Goal: Task Accomplishment & Management: Manage account settings

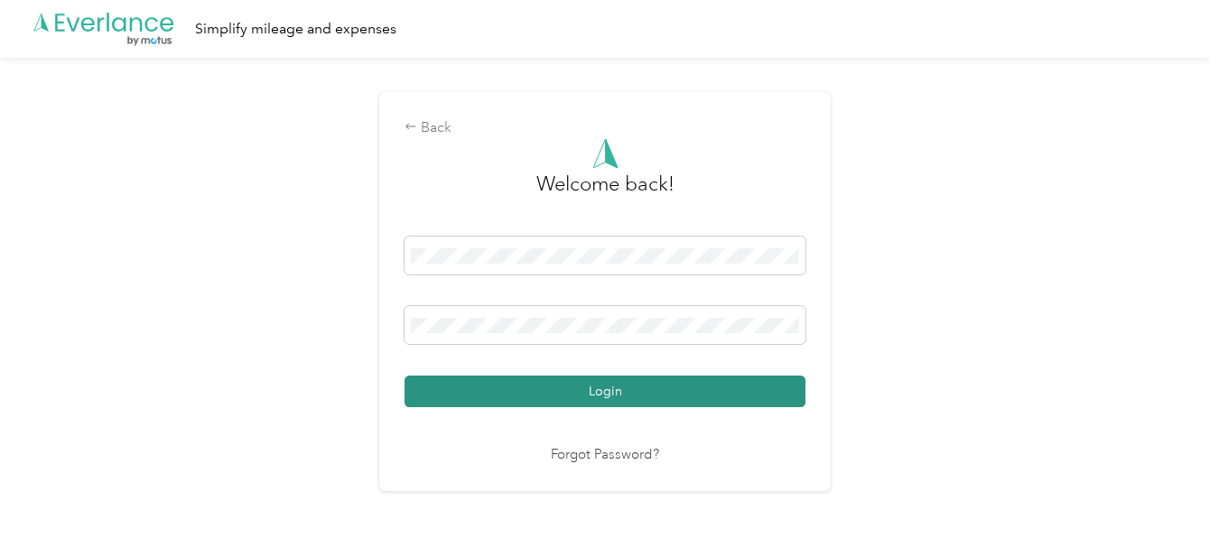
click at [493, 390] on button "Login" at bounding box center [604, 392] width 401 height 32
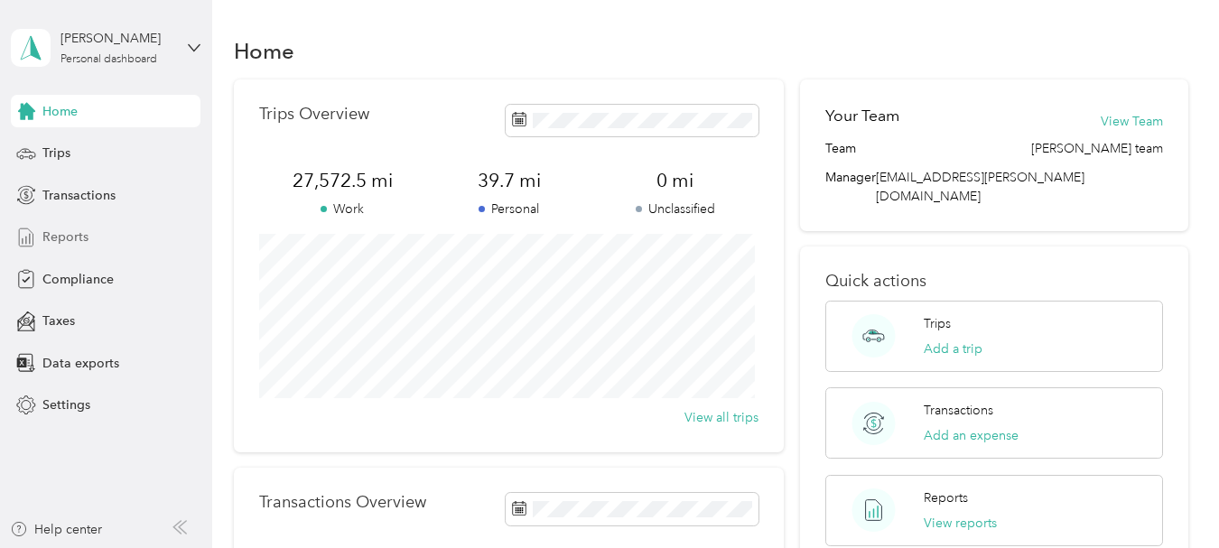
click at [68, 232] on span "Reports" at bounding box center [65, 237] width 46 height 19
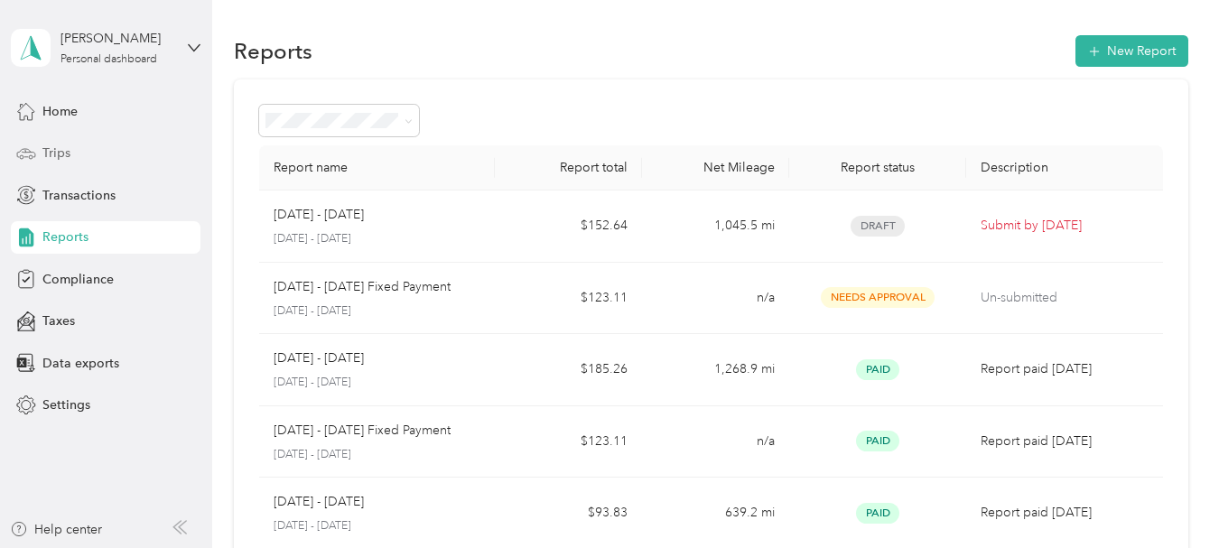
click at [52, 158] on span "Trips" at bounding box center [56, 153] width 28 height 19
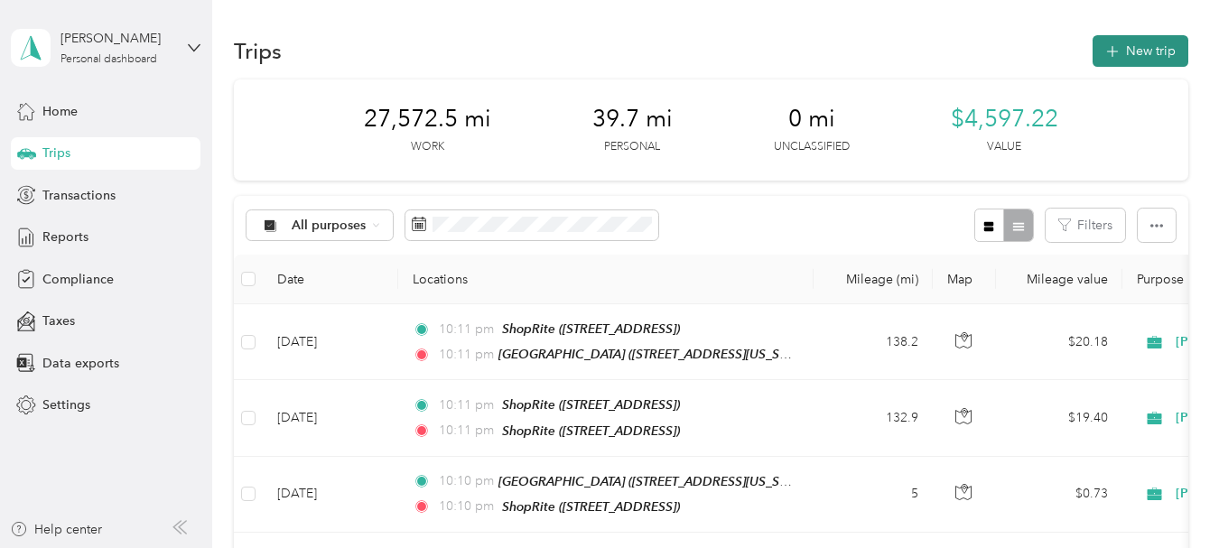
click at [1140, 48] on button "New trip" at bounding box center [1140, 51] width 96 height 32
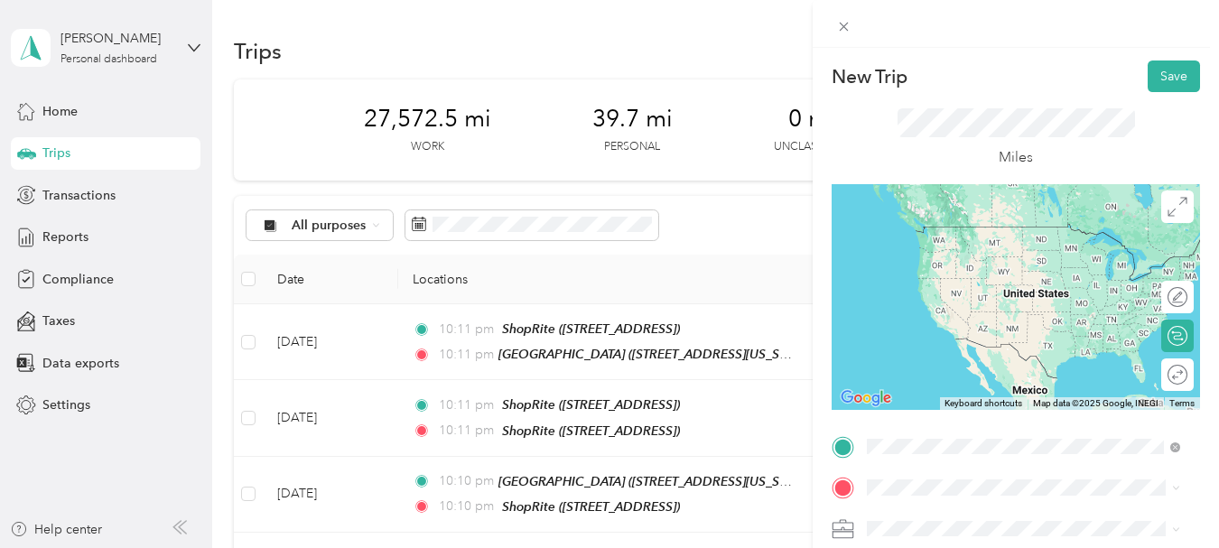
click at [960, 324] on span "[STREET_ADDRESS][US_STATE]" at bounding box center [991, 316] width 181 height 15
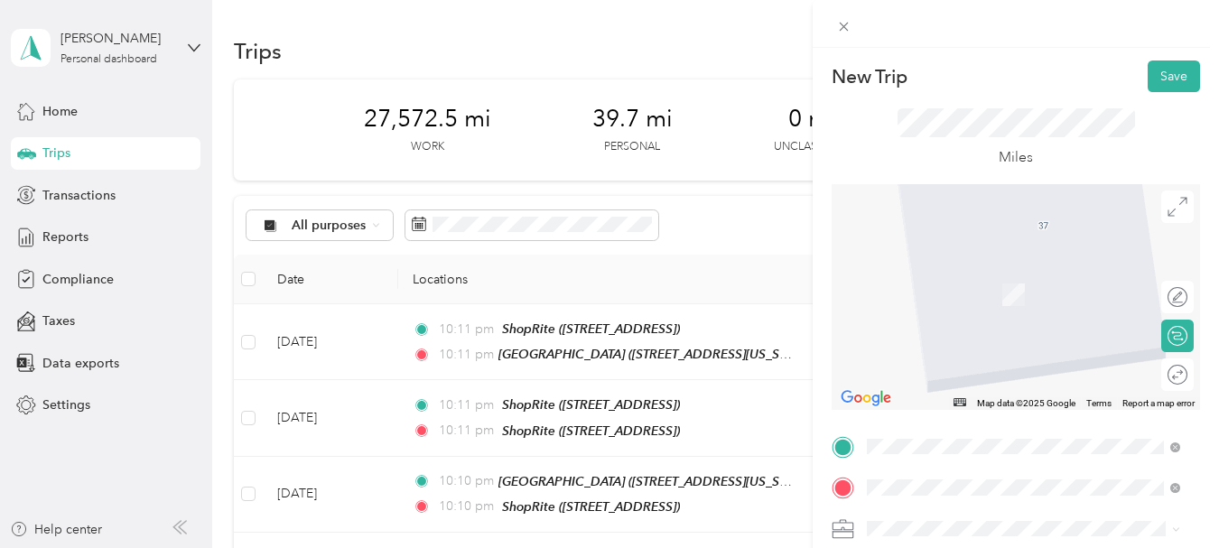
click at [957, 373] on div "TEAM ShopRite [STREET_ADDRESS]" at bounding box center [1023, 357] width 301 height 51
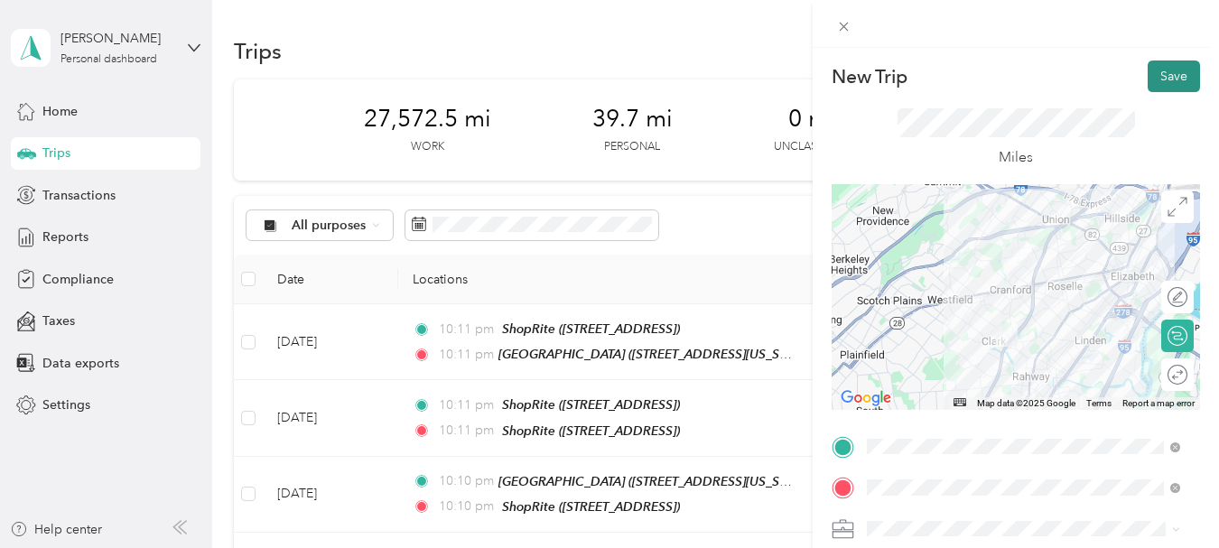
click at [1147, 80] on button "Save" at bounding box center [1173, 76] width 52 height 32
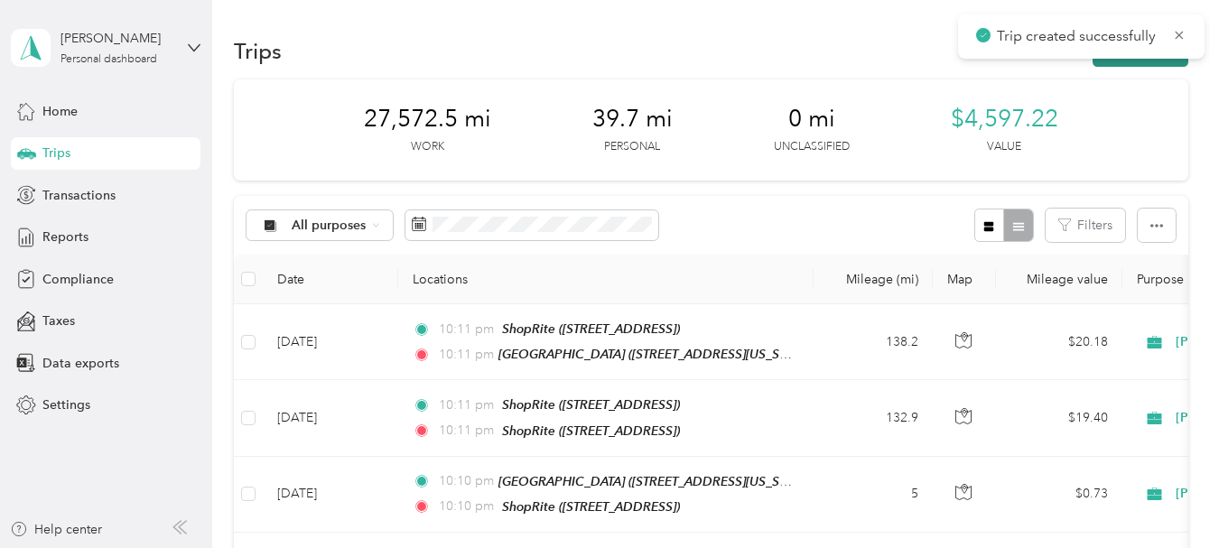
click at [1128, 66] on button "New trip" at bounding box center [1140, 51] width 96 height 32
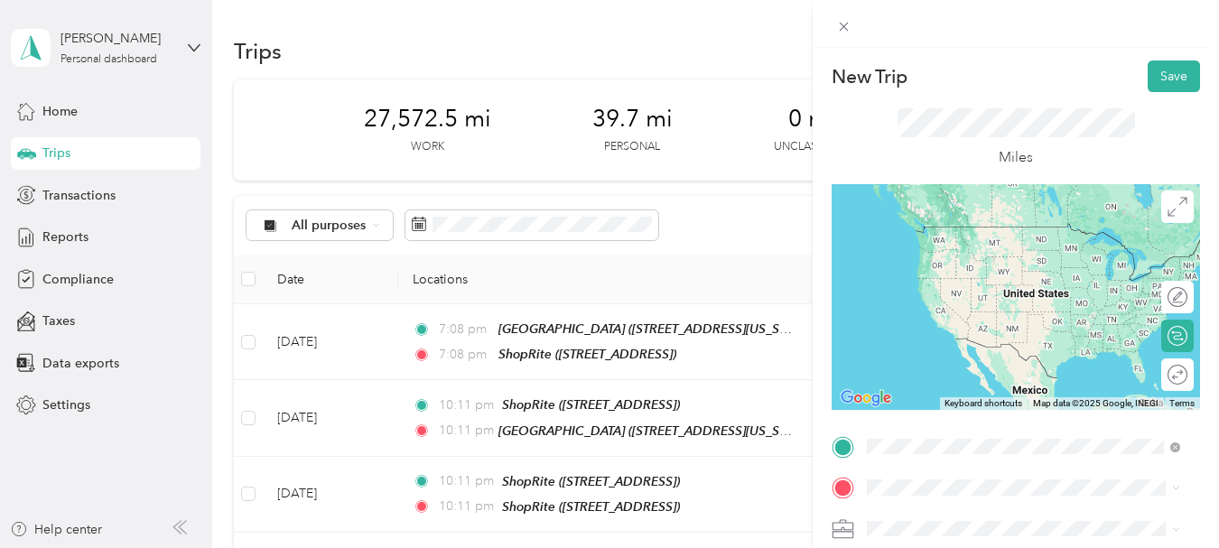
click at [945, 319] on div "TEAM ShopRite [STREET_ADDRESS]" at bounding box center [959, 316] width 116 height 44
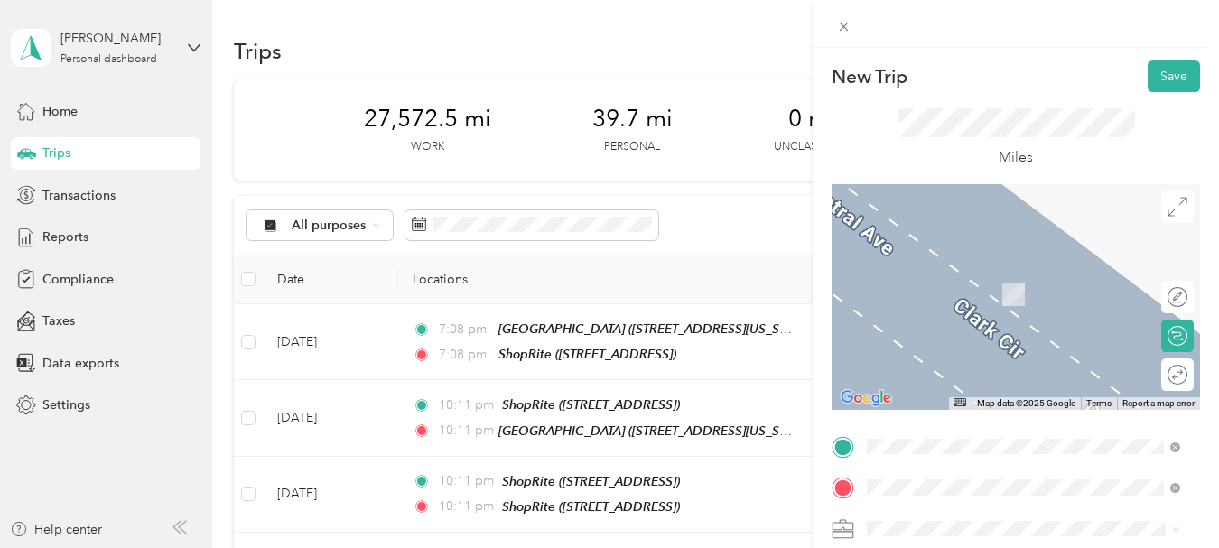
click at [975, 300] on span "[GEOGRAPHIC_DATA], [GEOGRAPHIC_DATA]" at bounding box center [1034, 300] width 267 height 15
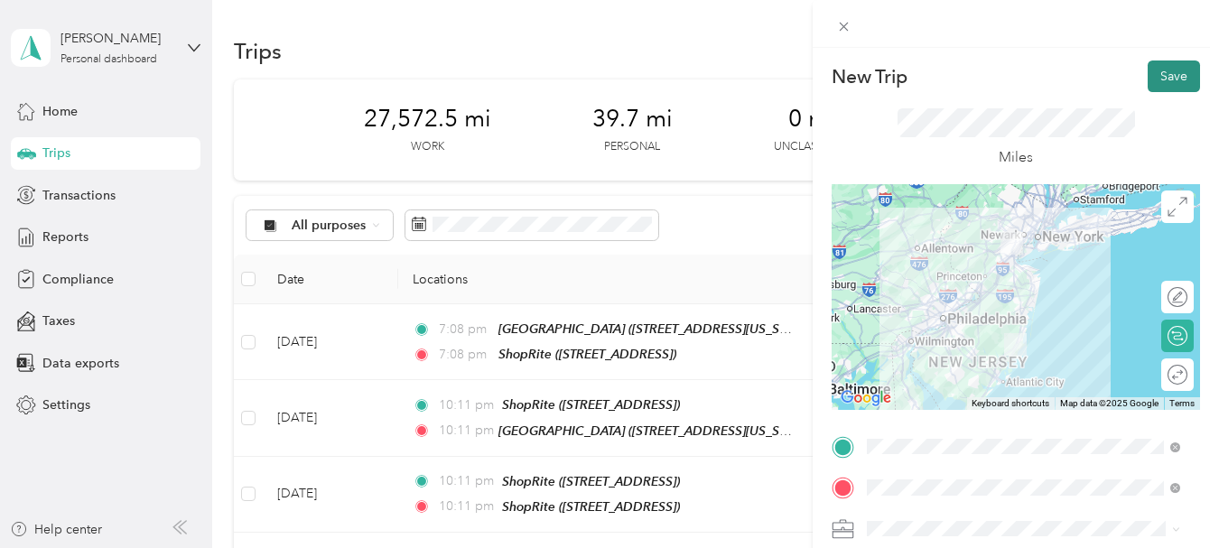
click at [1154, 75] on button "Save" at bounding box center [1173, 76] width 52 height 32
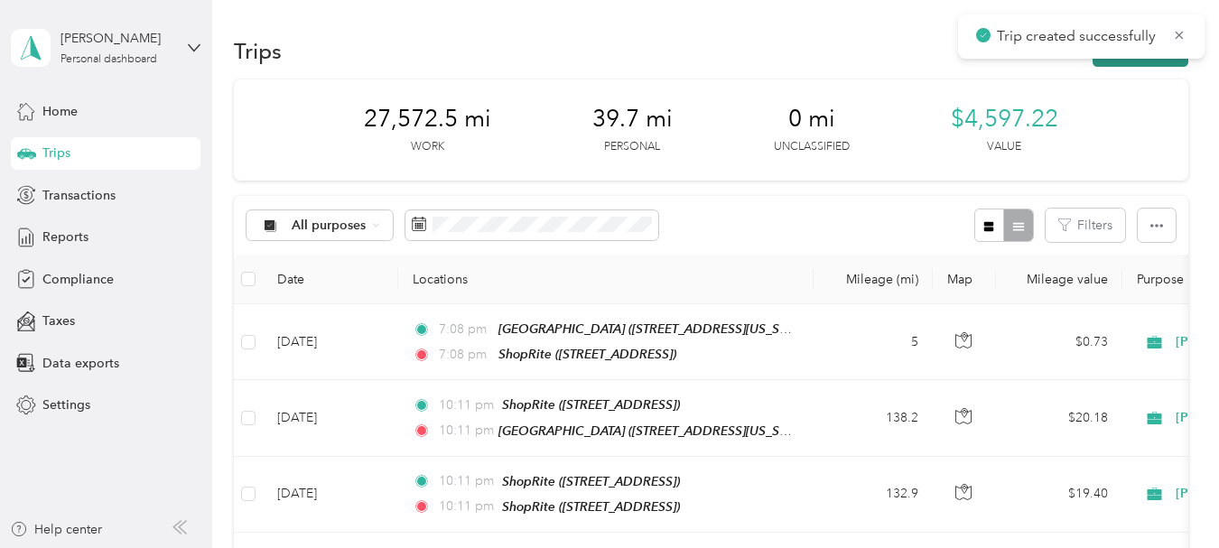
click at [1133, 62] on button "New trip" at bounding box center [1140, 51] width 96 height 32
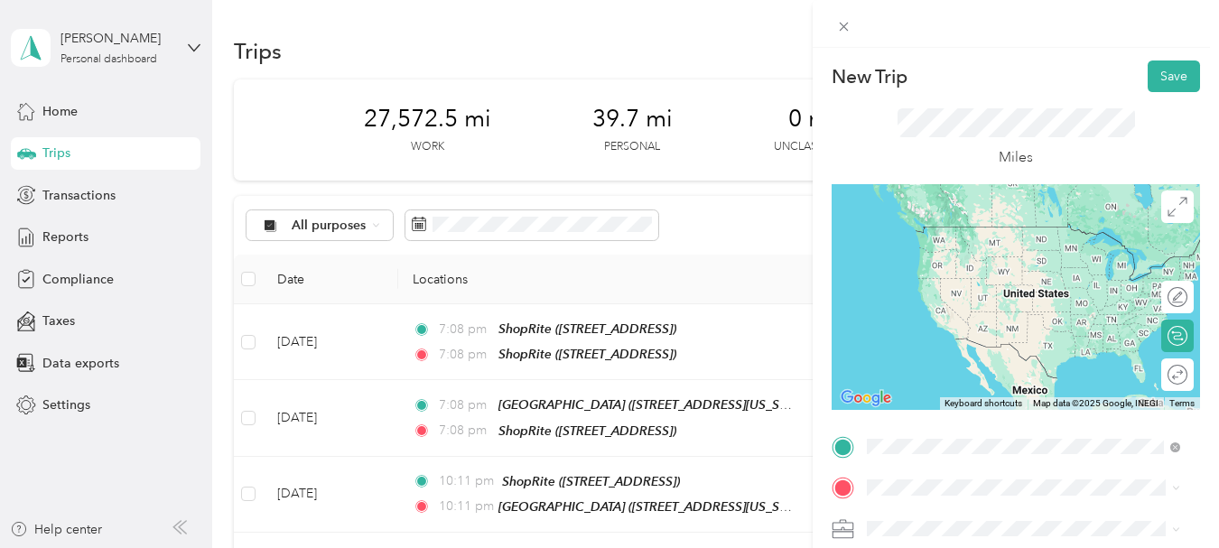
click at [954, 265] on div "TEAM ShopRite [GEOGRAPHIC_DATA], [GEOGRAPHIC_DATA]" at bounding box center [1034, 247] width 267 height 44
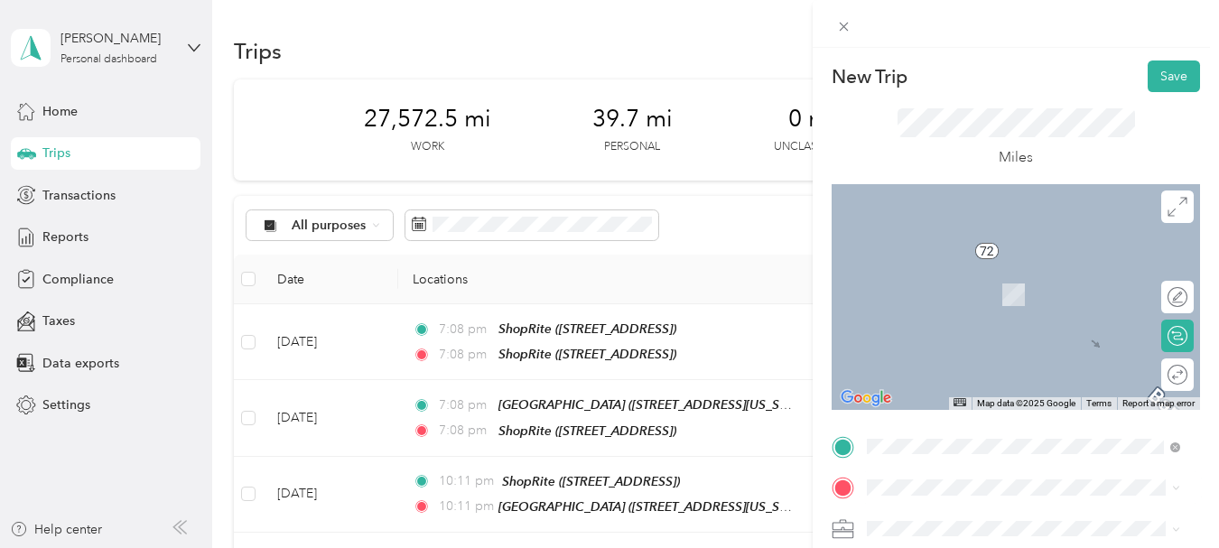
click at [940, 305] on div "TEAM ShopRite [STREET_ADDRESS][US_STATE][PERSON_NAME]" at bounding box center [1038, 290] width 274 height 63
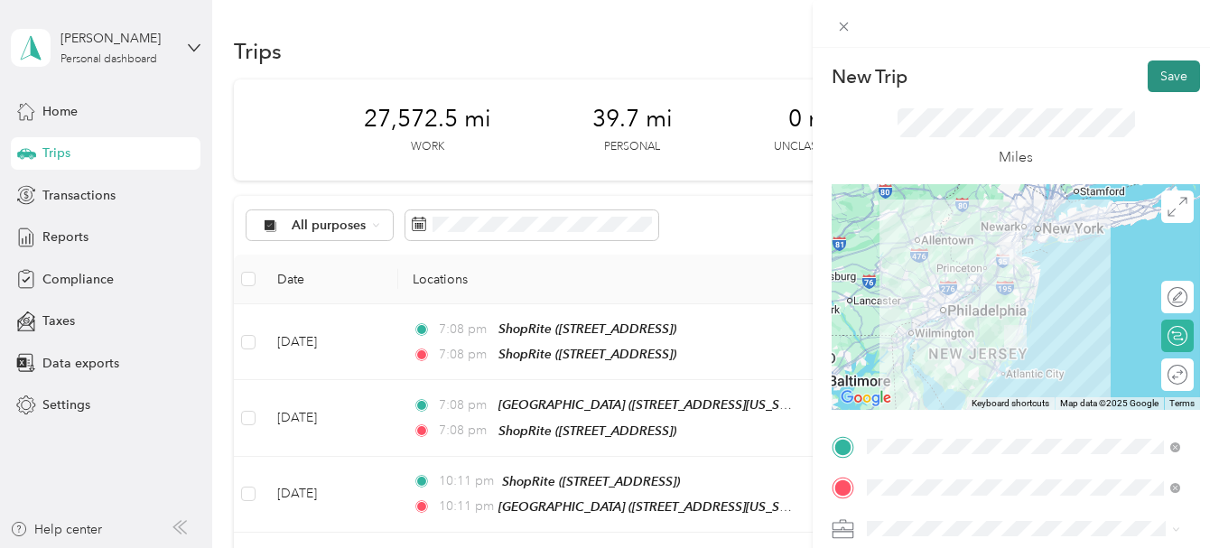
click at [1147, 84] on button "Save" at bounding box center [1173, 76] width 52 height 32
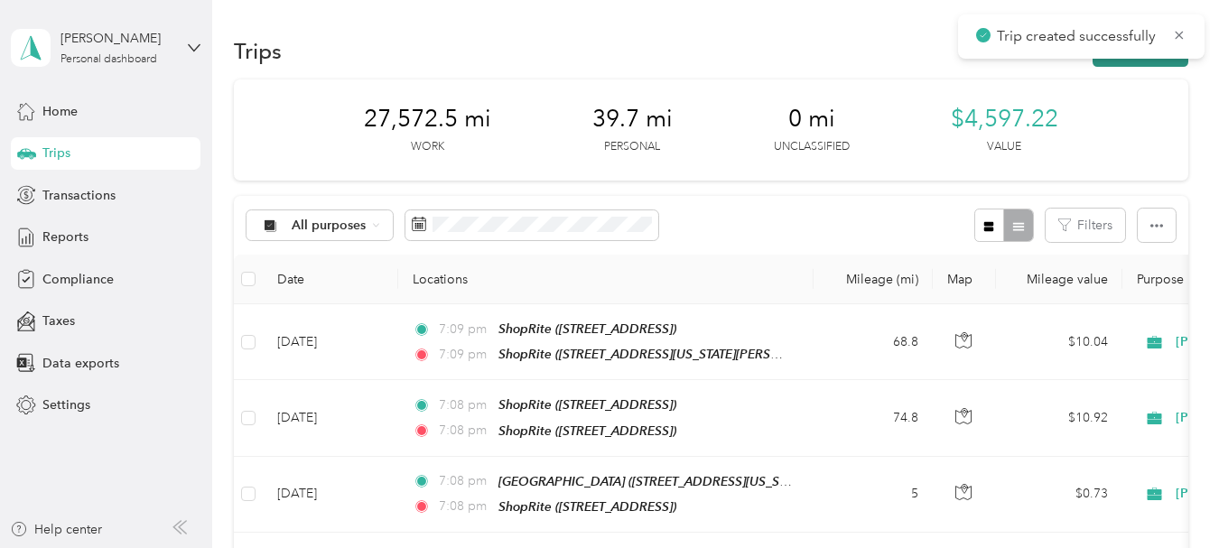
click at [1117, 66] on button "New trip" at bounding box center [1140, 51] width 96 height 32
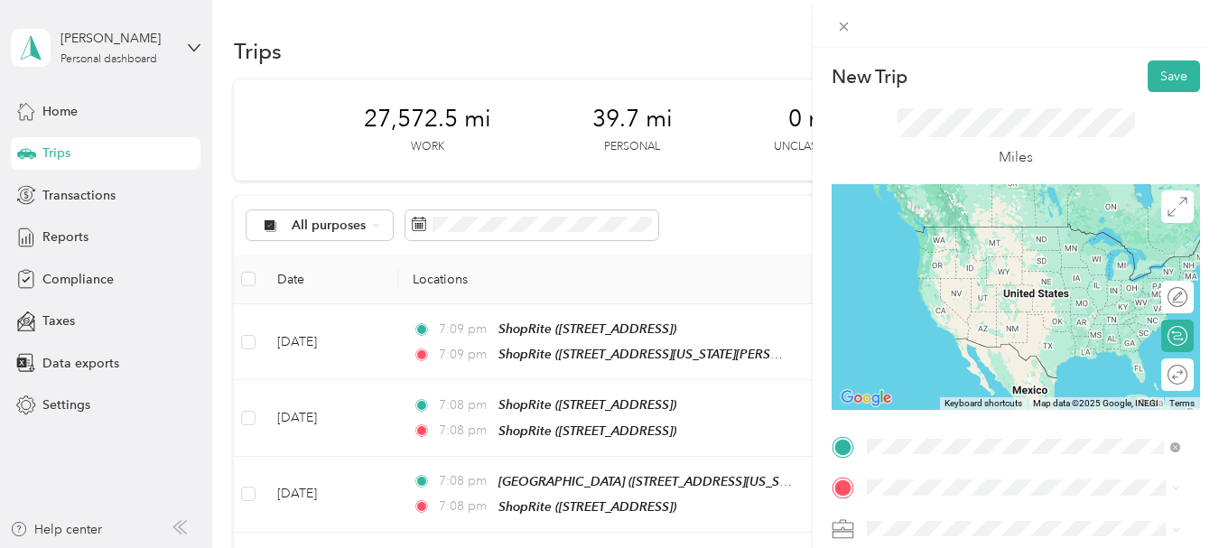
click at [944, 269] on div "TEAM ShopRite [STREET_ADDRESS][US_STATE][PERSON_NAME]" at bounding box center [1038, 256] width 274 height 63
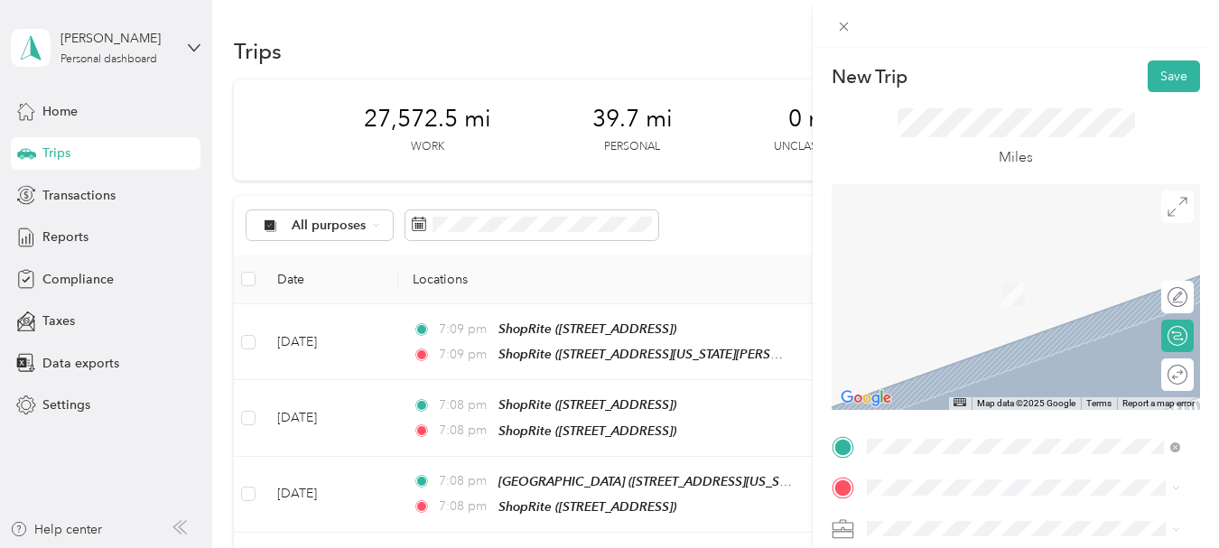
click at [943, 362] on span "[STREET_ADDRESS][US_STATE]" at bounding box center [991, 354] width 181 height 15
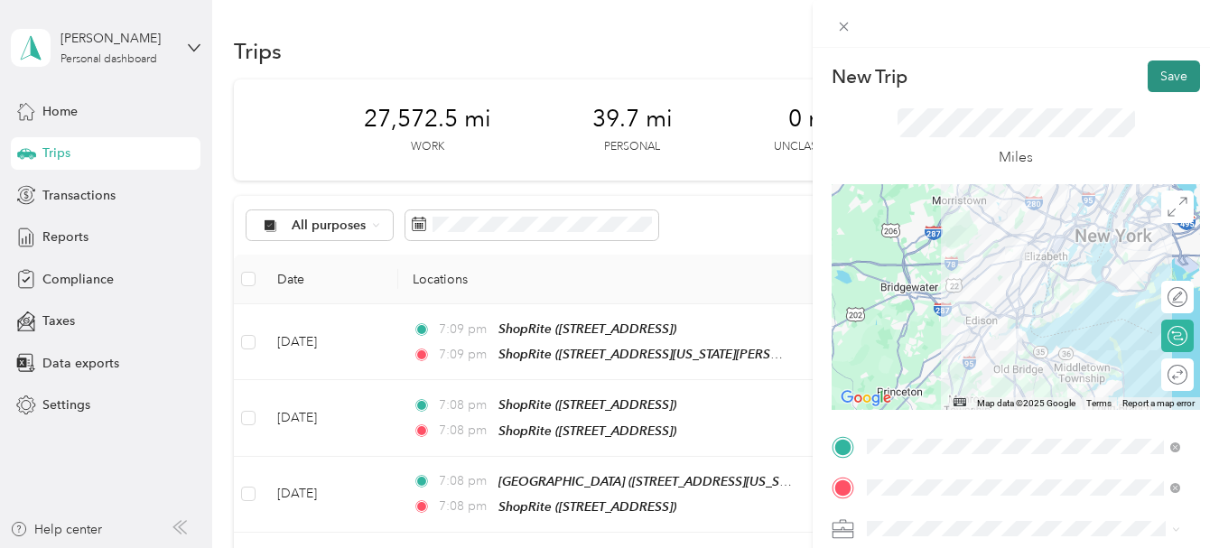
click at [1157, 77] on button "Save" at bounding box center [1173, 76] width 52 height 32
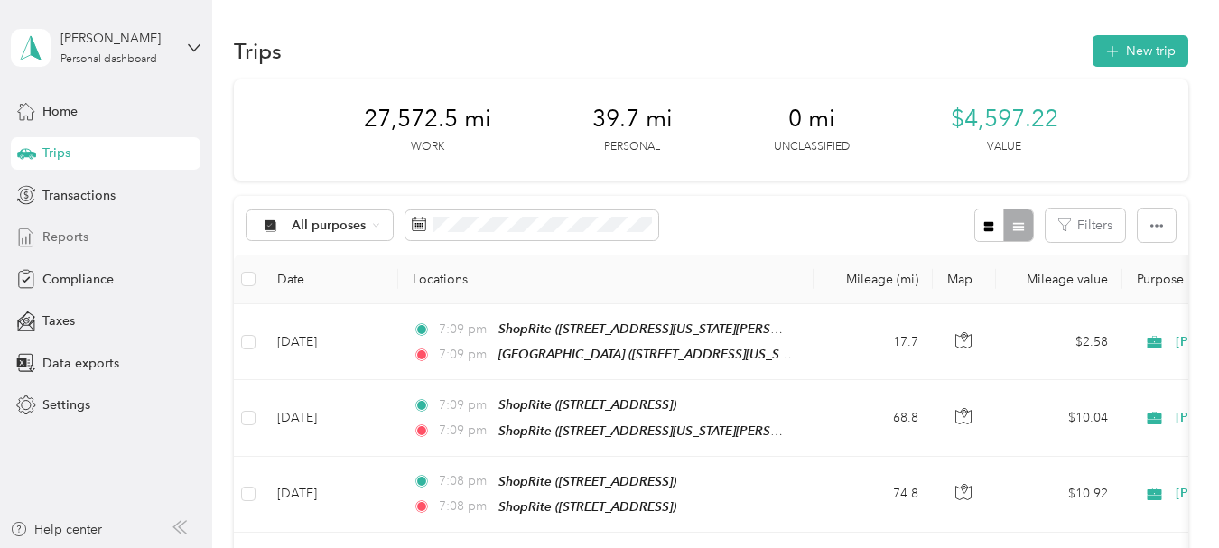
click at [76, 241] on span "Reports" at bounding box center [65, 237] width 46 height 19
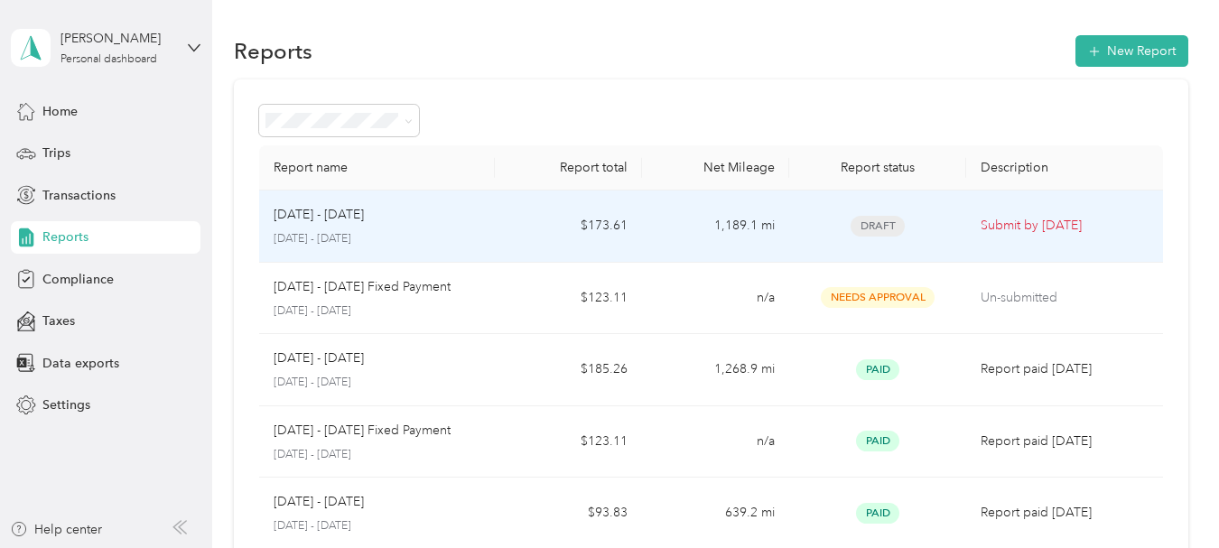
click at [1008, 224] on p "Submit by [DATE]" at bounding box center [1064, 226] width 168 height 20
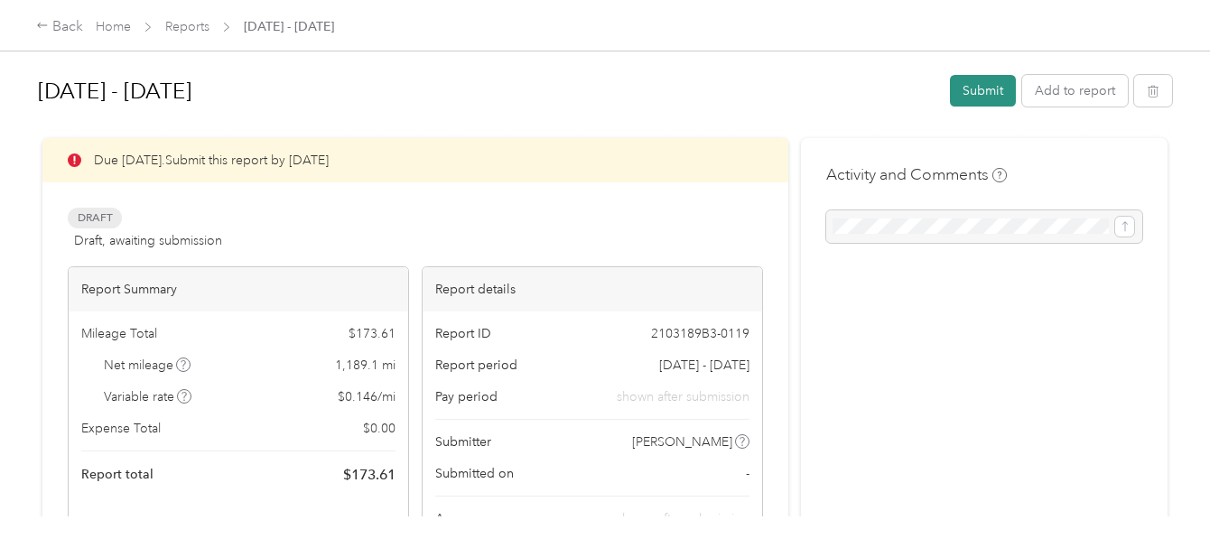
click at [976, 91] on button "Submit" at bounding box center [983, 91] width 66 height 32
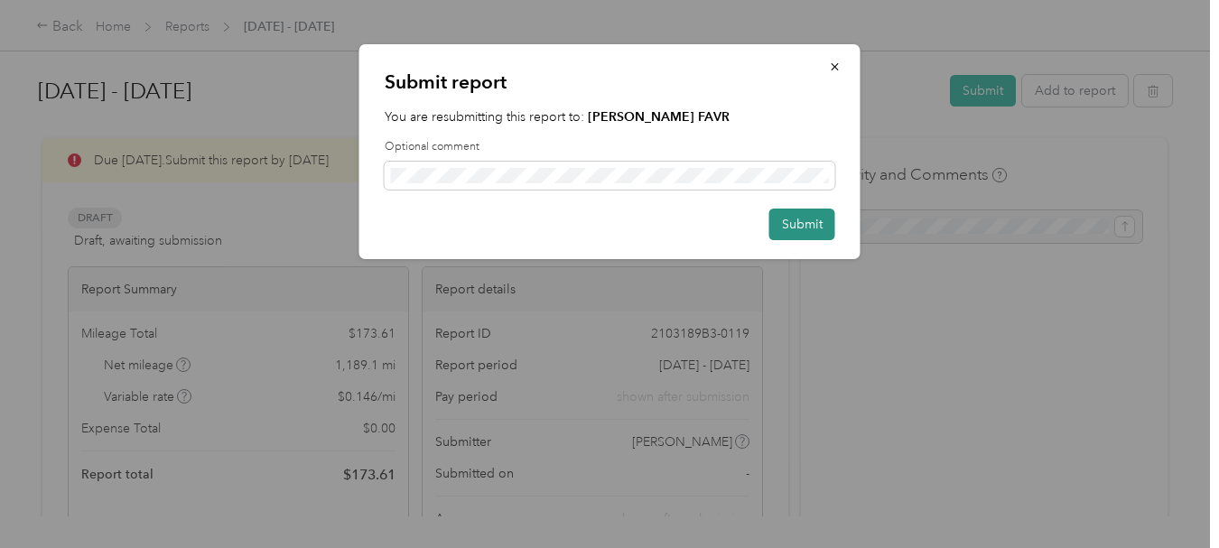
click at [795, 227] on button "Submit" at bounding box center [802, 225] width 66 height 32
